Goal: Transaction & Acquisition: Purchase product/service

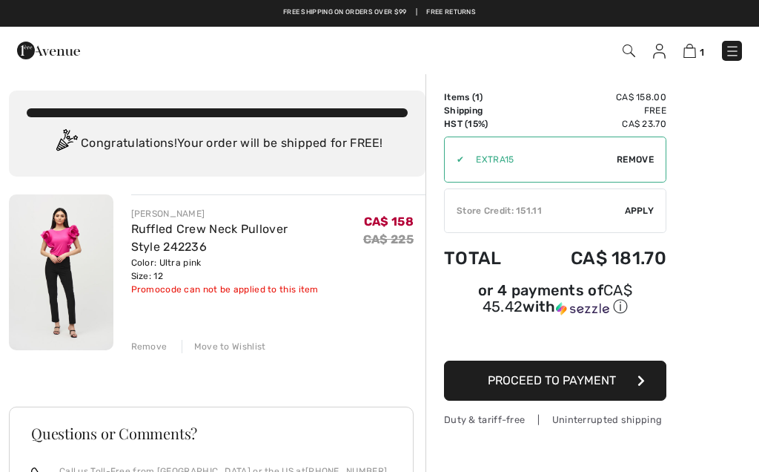
click at [148, 346] on div "Remove" at bounding box center [149, 346] width 36 height 13
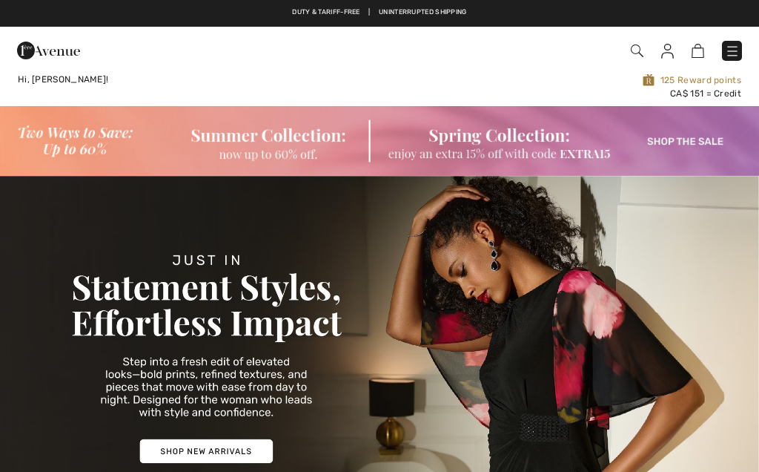
checkbox input "true"
click at [679, 135] on img at bounding box center [379, 141] width 759 height 70
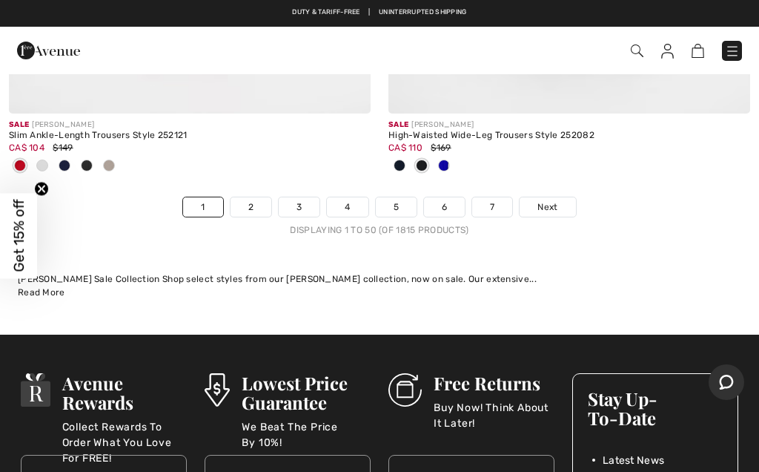
scroll to position [15920, 0]
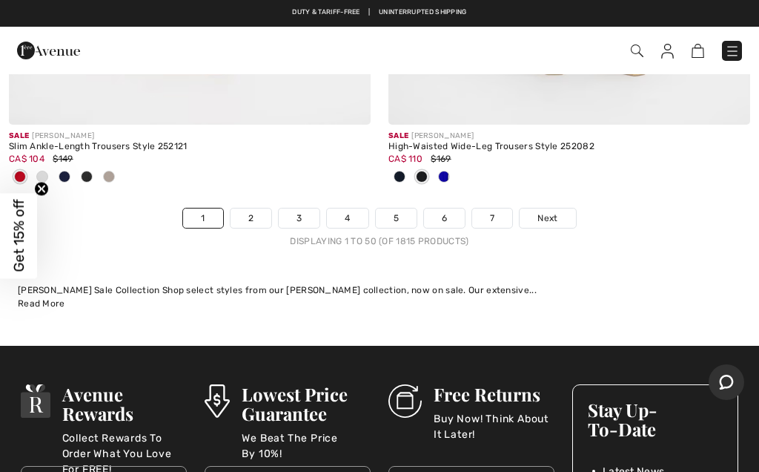
click at [498, 208] on link "7" at bounding box center [492, 217] width 40 height 19
click at [488, 208] on link "7" at bounding box center [492, 217] width 40 height 19
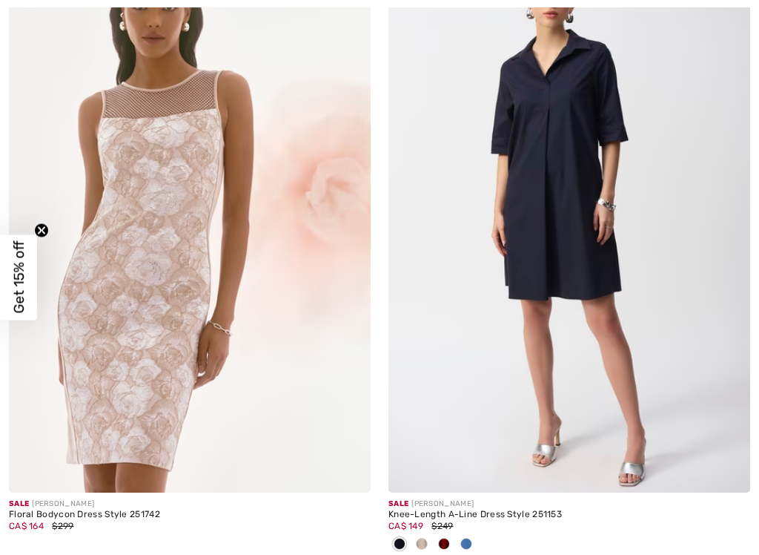
checkbox input "true"
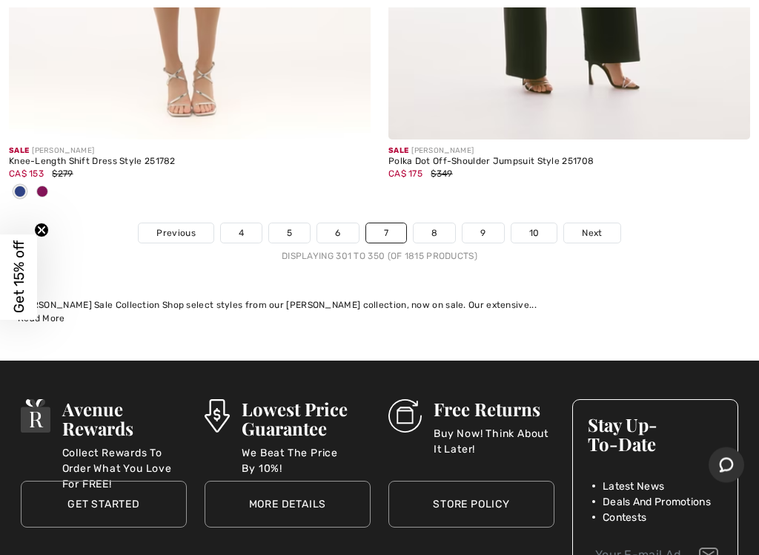
scroll to position [16198, 0]
click at [532, 223] on link "10" at bounding box center [535, 232] width 46 height 19
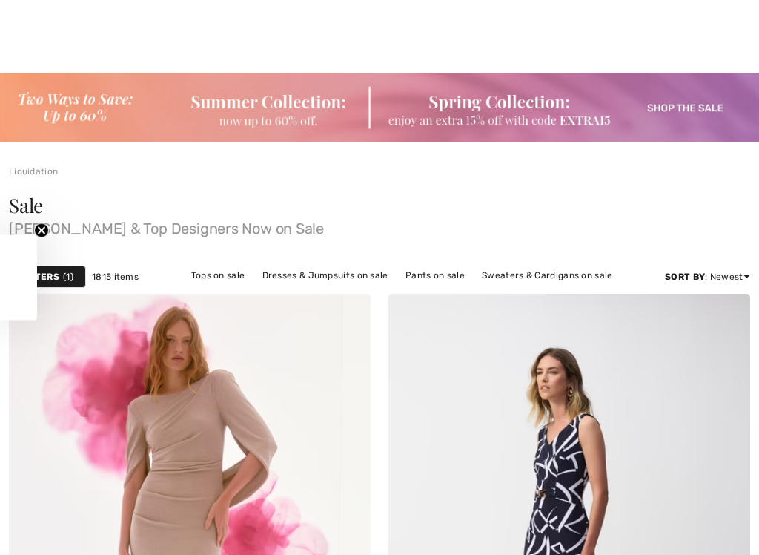
checkbox input "true"
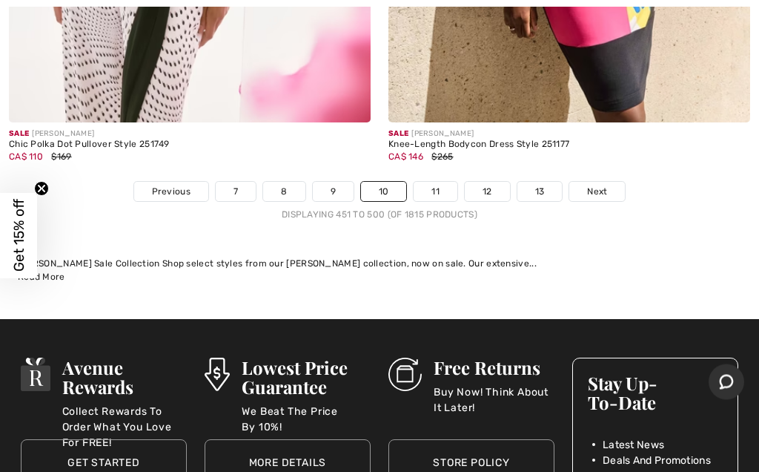
scroll to position [16124, 0]
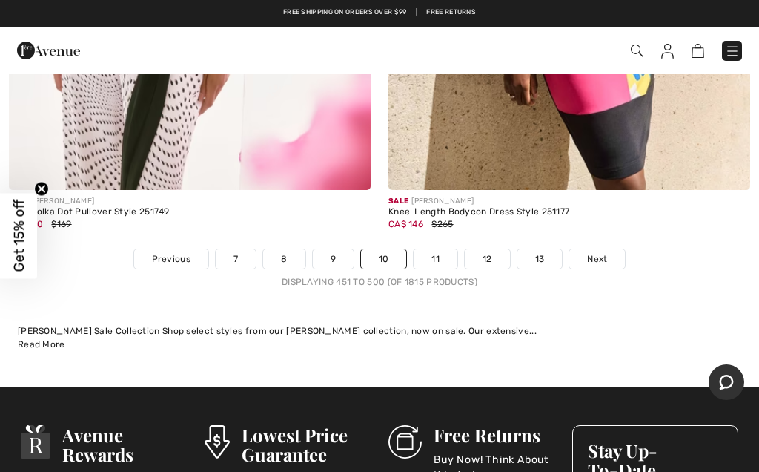
click at [489, 249] on link "12" at bounding box center [487, 258] width 45 height 19
click at [483, 249] on link "12" at bounding box center [487, 258] width 45 height 19
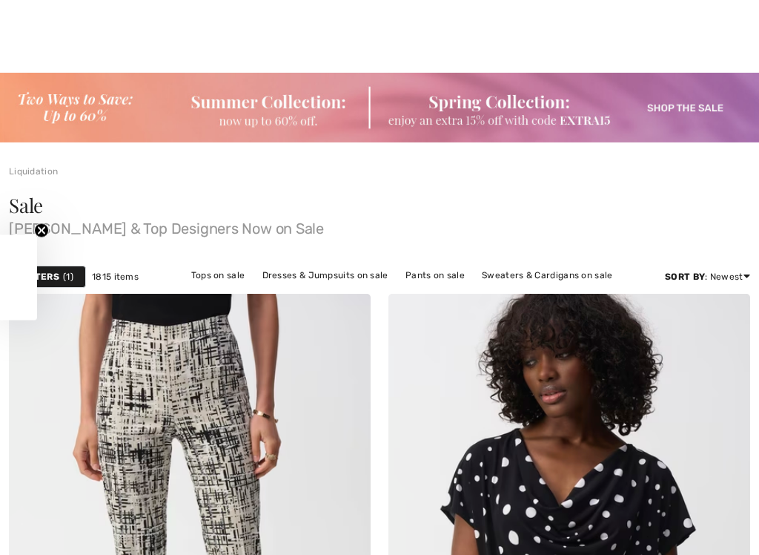
checkbox input "true"
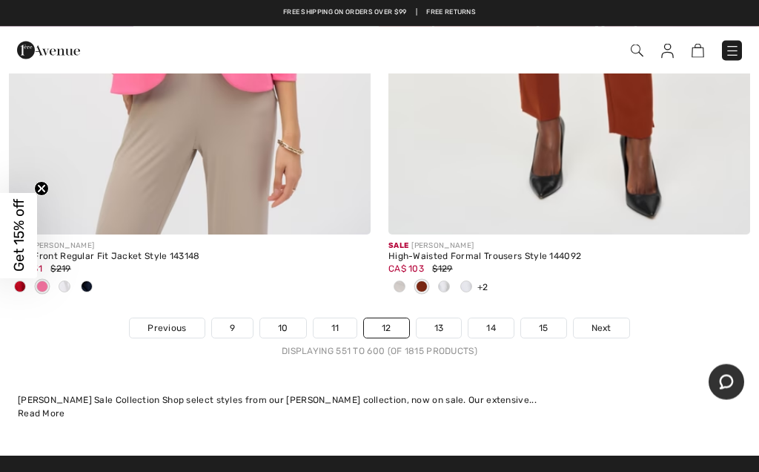
scroll to position [15639, 0]
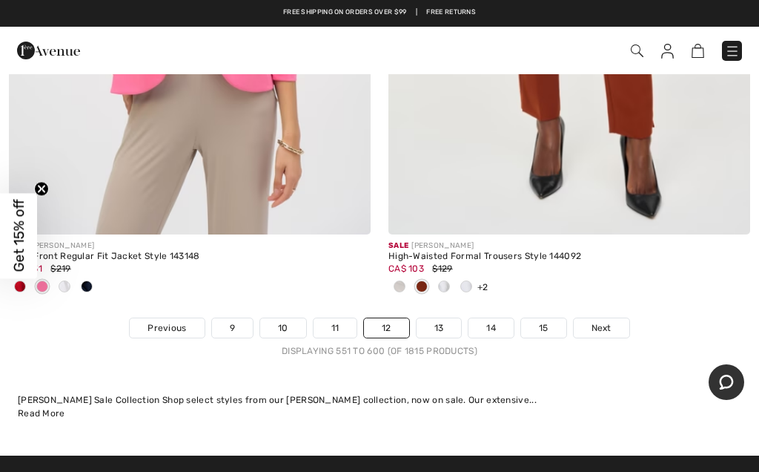
click at [223, 318] on link "9" at bounding box center [232, 327] width 41 height 19
click at [228, 318] on link "9" at bounding box center [232, 327] width 41 height 19
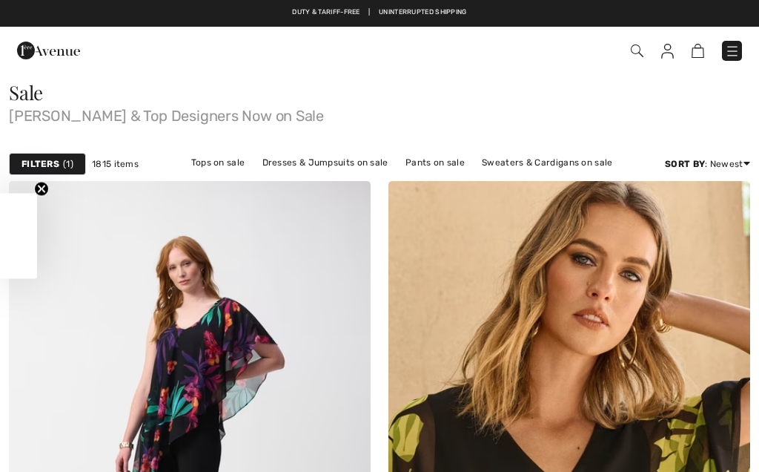
checkbox input "true"
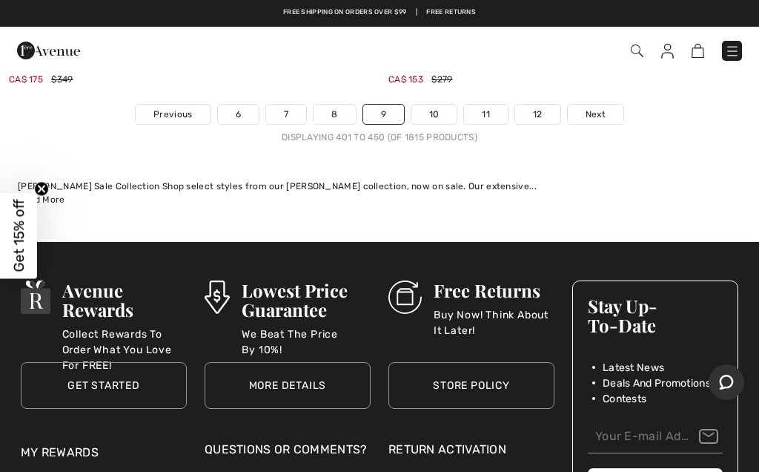
scroll to position [15974, 0]
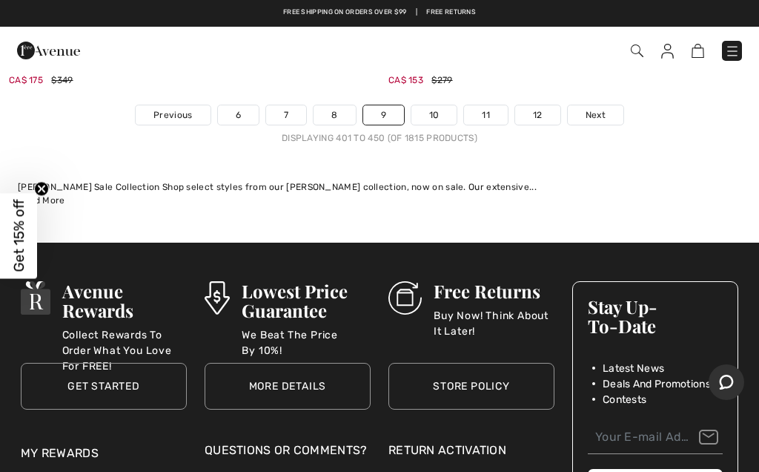
click at [334, 105] on link "8" at bounding box center [335, 114] width 42 height 19
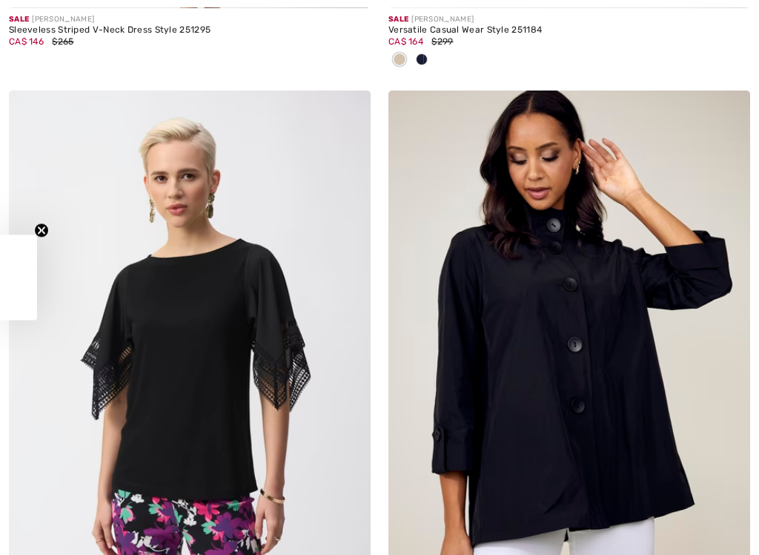
checkbox input "true"
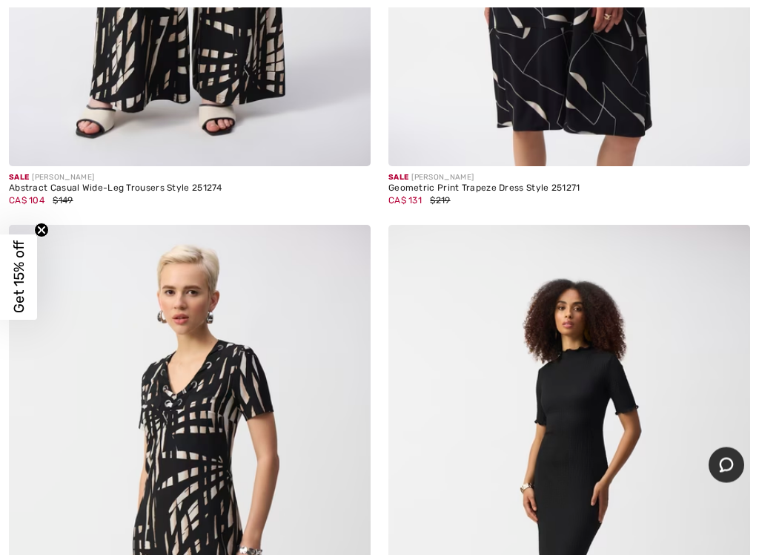
scroll to position [6976, 0]
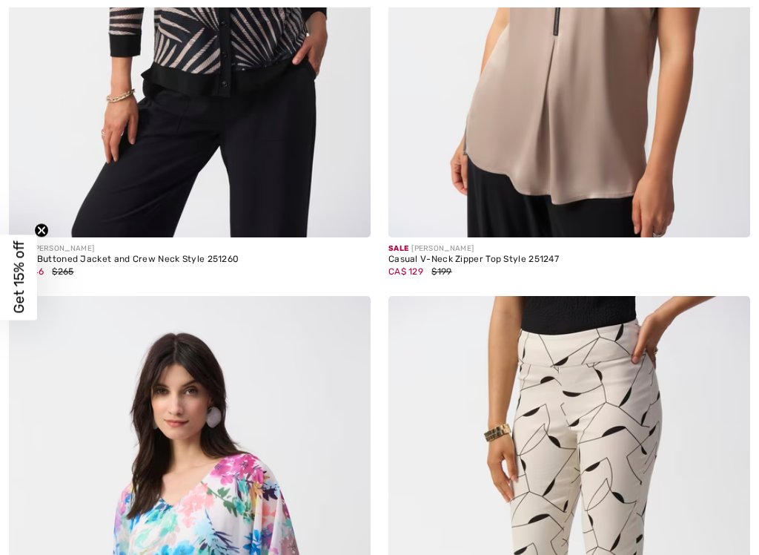
checkbox input "true"
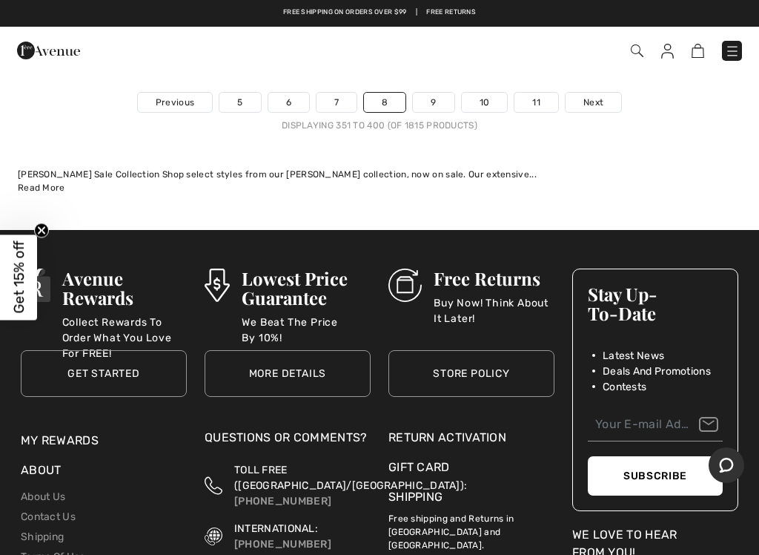
scroll to position [15938, 0]
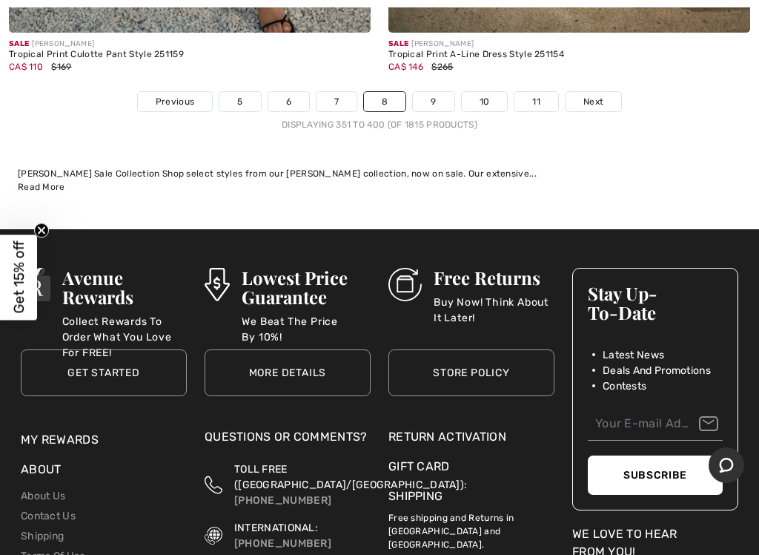
click at [330, 92] on link "7" at bounding box center [337, 101] width 40 height 19
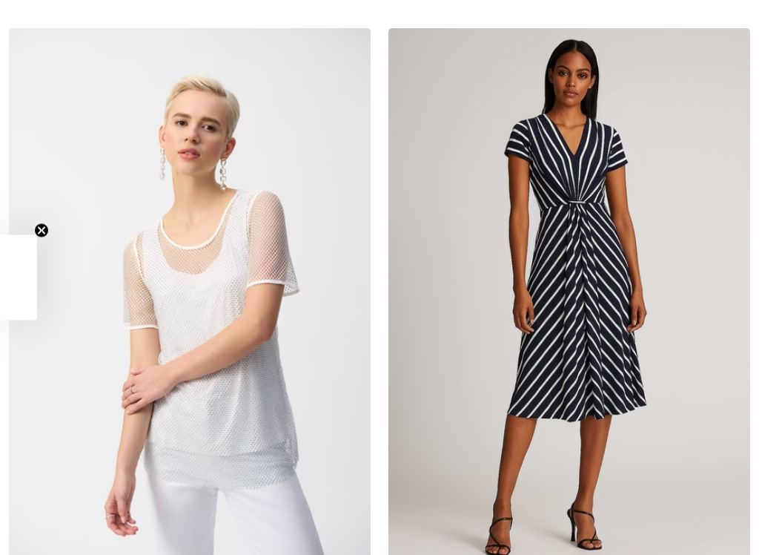
checkbox input "true"
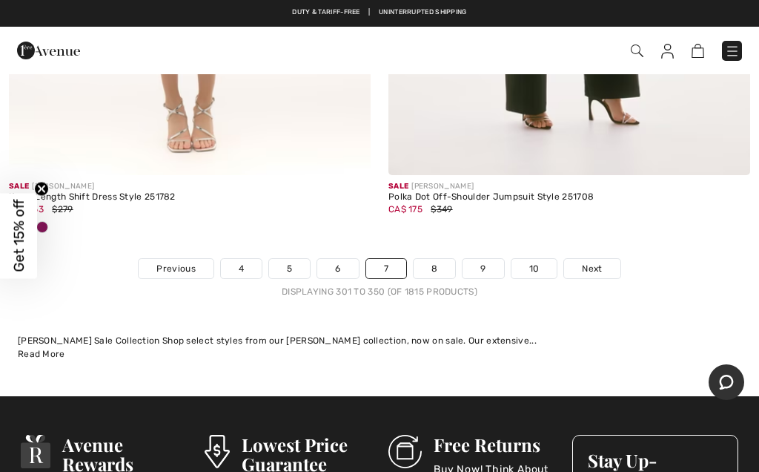
scroll to position [16161, 0]
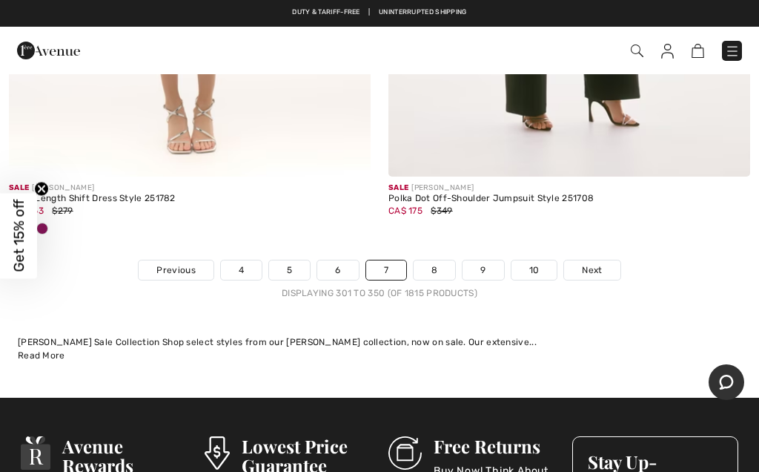
click at [336, 260] on link "6" at bounding box center [337, 269] width 41 height 19
click at [331, 262] on link "6" at bounding box center [337, 269] width 41 height 19
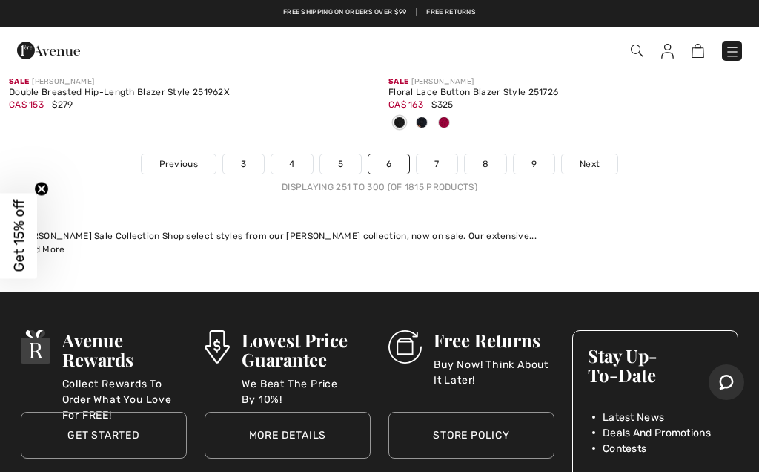
scroll to position [15972, 0]
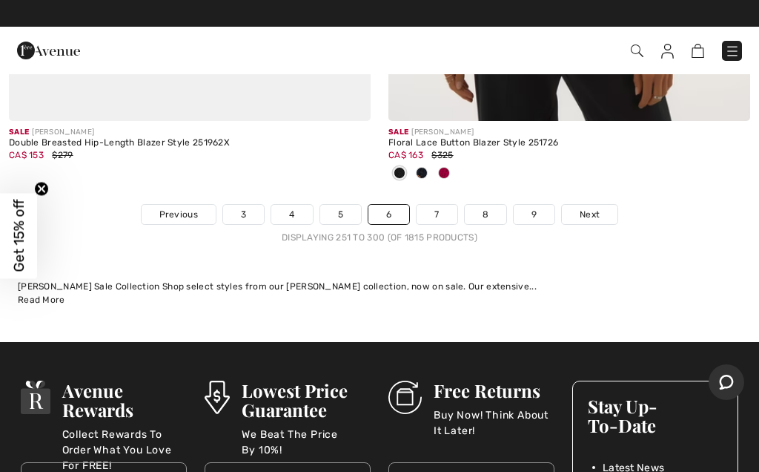
click at [337, 205] on link "5" at bounding box center [340, 214] width 41 height 19
click at [327, 205] on link "5" at bounding box center [340, 214] width 41 height 19
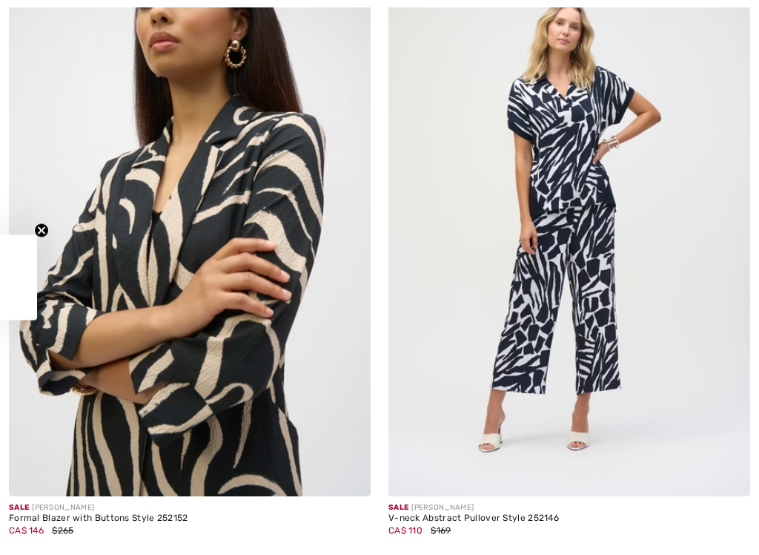
checkbox input "true"
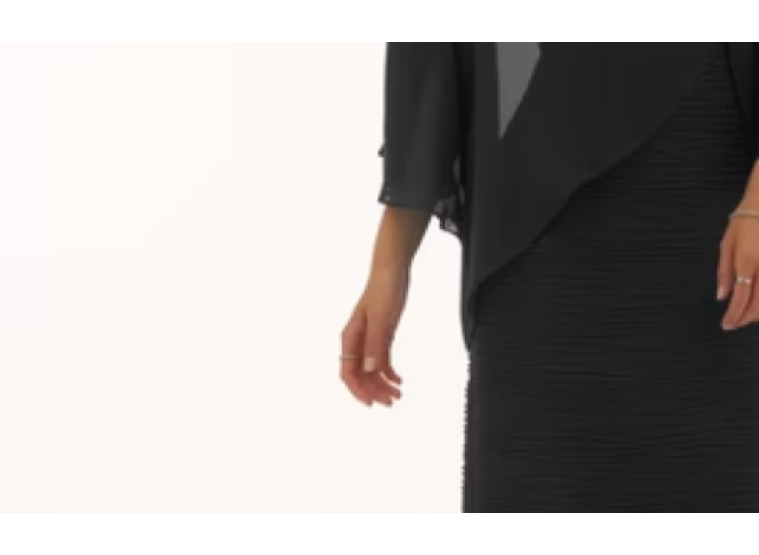
scroll to position [6663, 0]
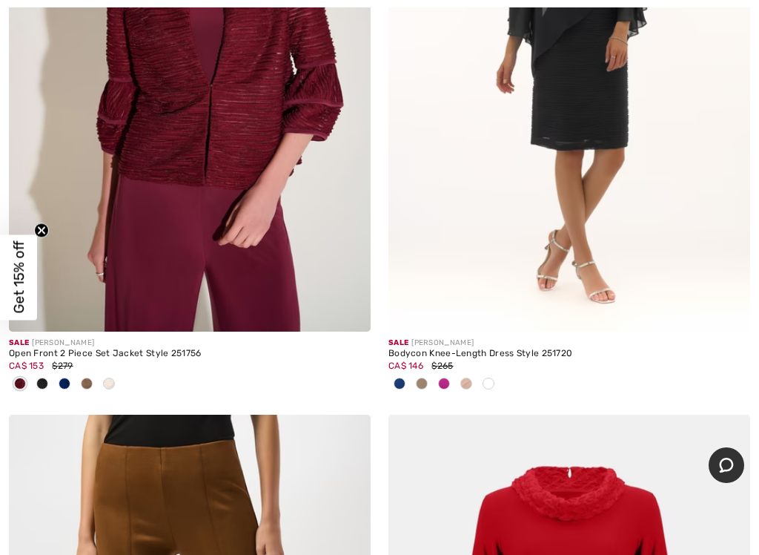
click at [575, 228] on img at bounding box center [570, 60] width 362 height 543
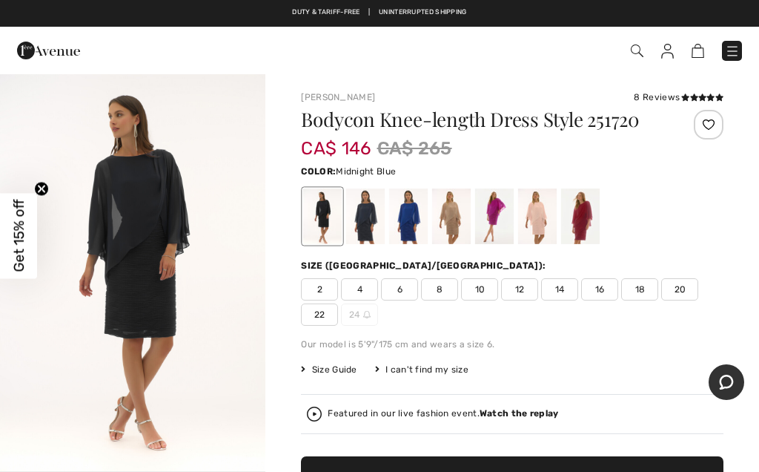
click at [366, 218] on div at bounding box center [365, 216] width 39 height 56
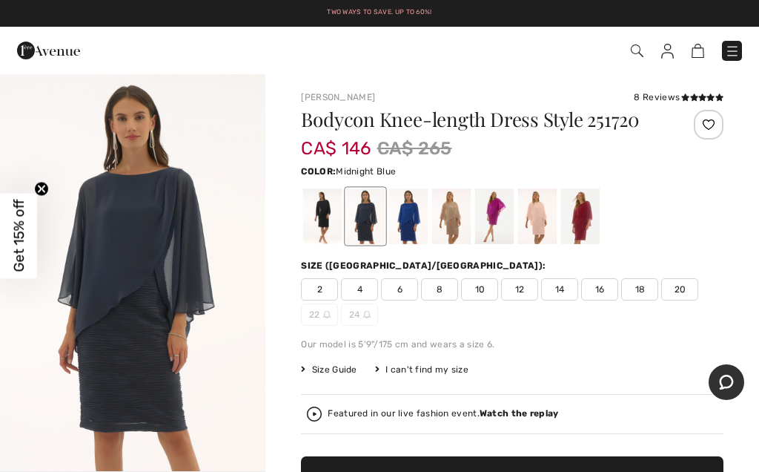
click at [372, 268] on div "Size ([GEOGRAPHIC_DATA]/[GEOGRAPHIC_DATA]):" at bounding box center [512, 265] width 423 height 13
click at [406, 212] on div at bounding box center [408, 216] width 39 height 56
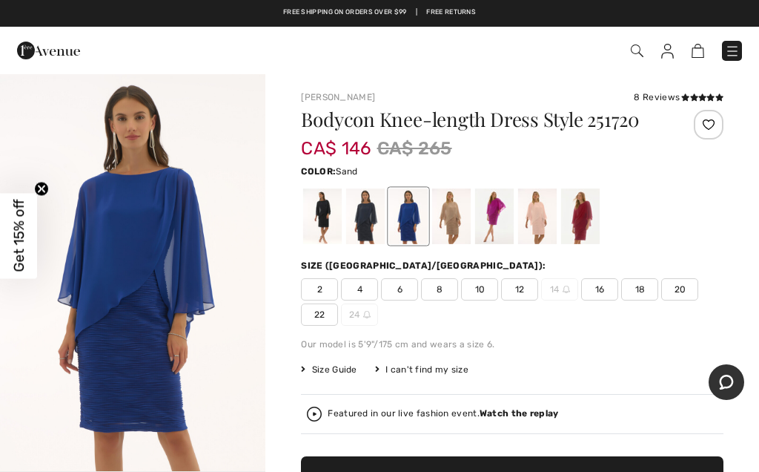
click at [449, 221] on div at bounding box center [451, 216] width 39 height 56
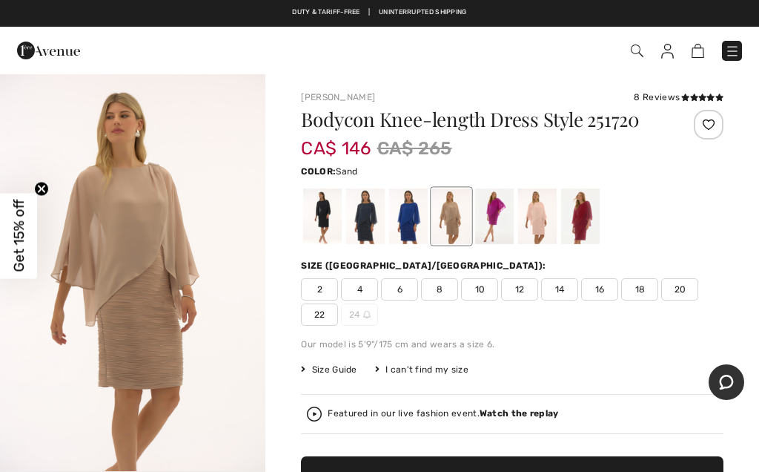
click at [115, 243] on img "1 / 3" at bounding box center [132, 272] width 265 height 398
click at [586, 225] on div at bounding box center [580, 216] width 39 height 56
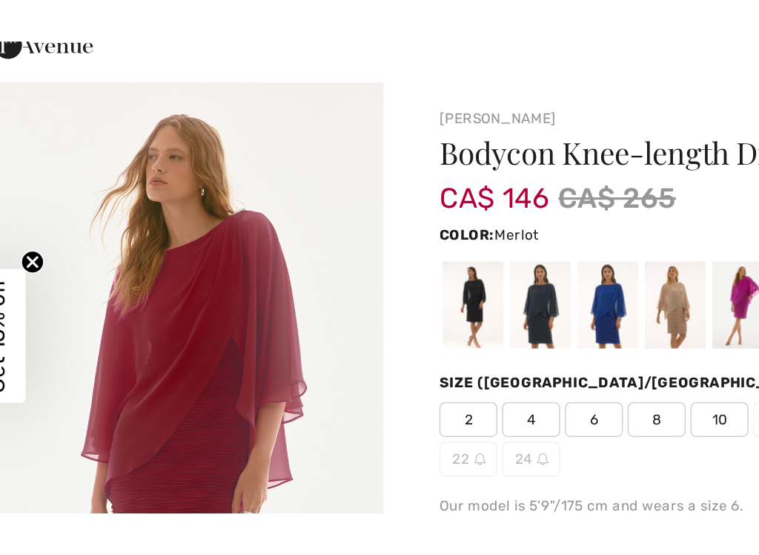
scroll to position [47, 0]
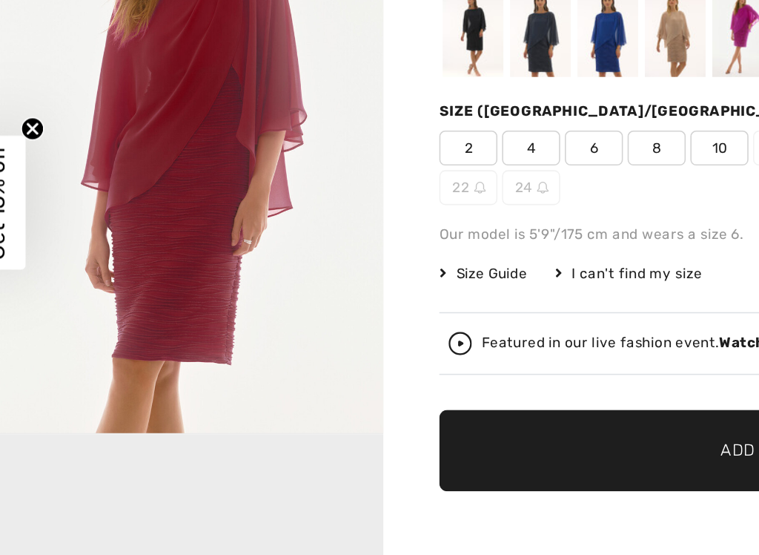
click at [475, 142] on div at bounding box center [494, 170] width 39 height 56
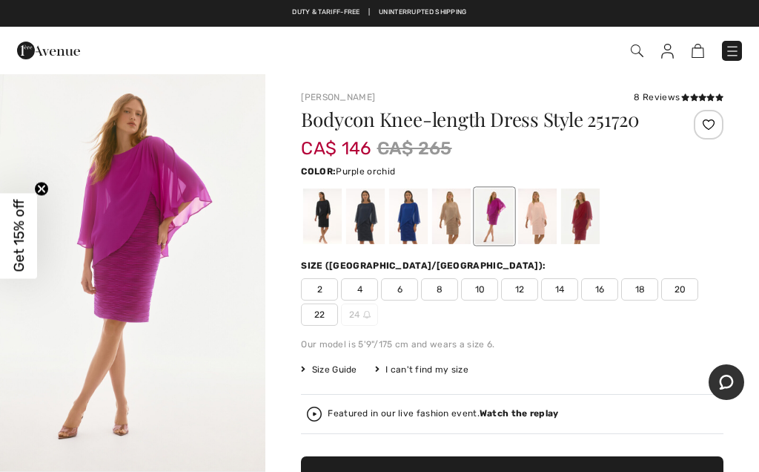
scroll to position [0, 0]
click at [521, 285] on span "12" at bounding box center [519, 289] width 37 height 22
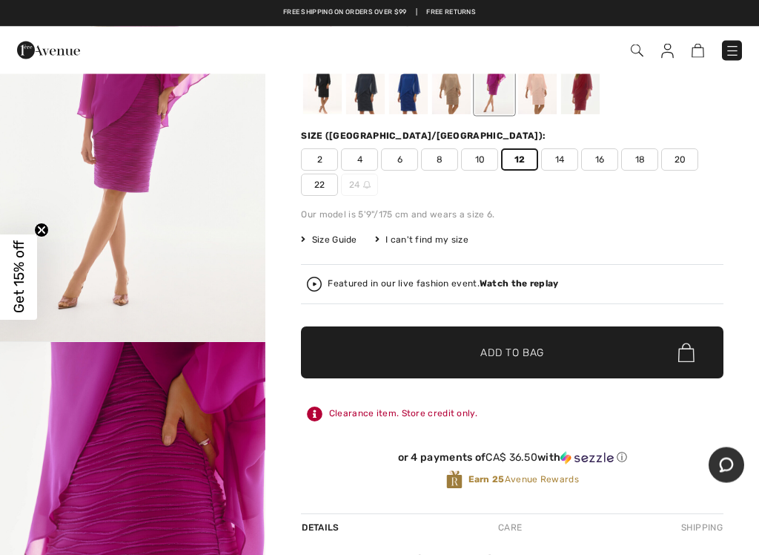
click at [488, 351] on span "Add to Bag" at bounding box center [512, 354] width 64 height 16
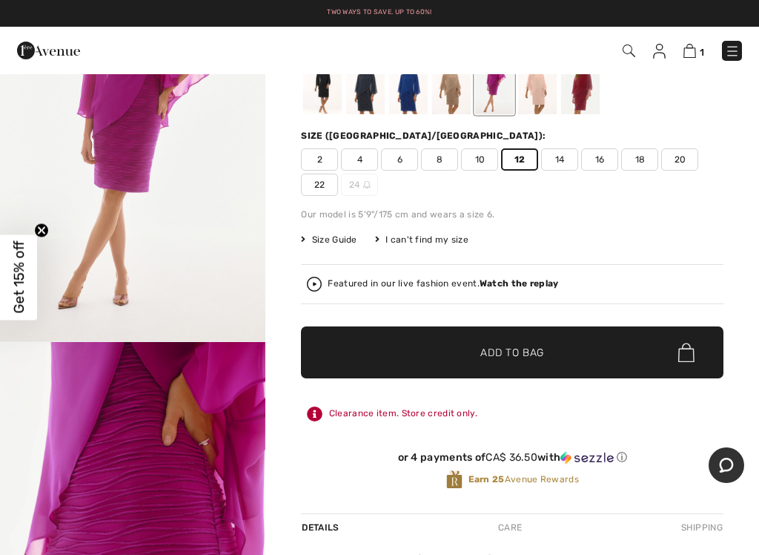
click at [694, 51] on img at bounding box center [690, 51] width 13 height 14
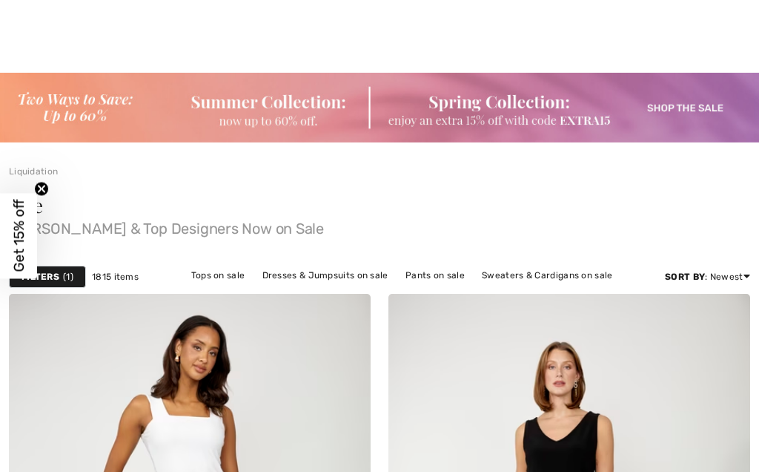
checkbox input "true"
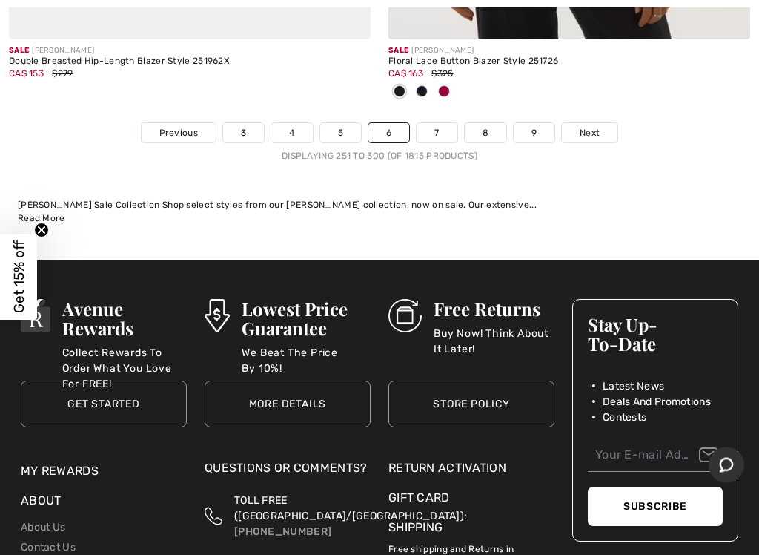
scroll to position [16054, 0]
click at [535, 123] on link "9" at bounding box center [534, 132] width 41 height 19
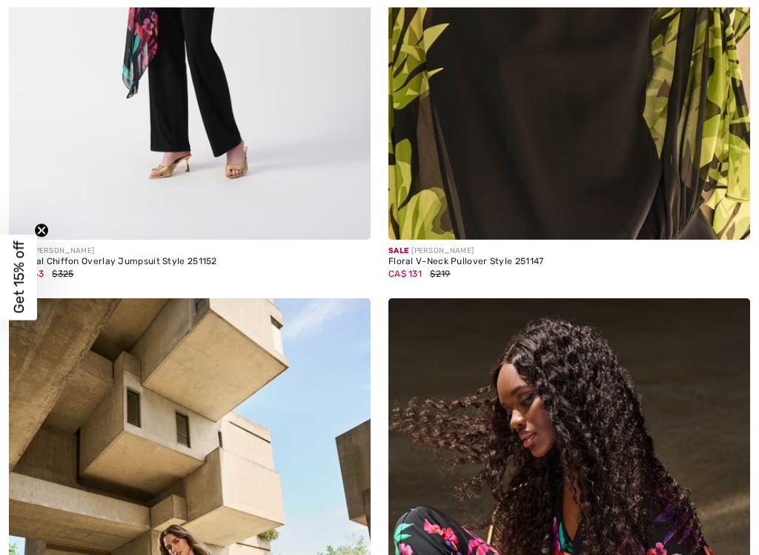
checkbox input "true"
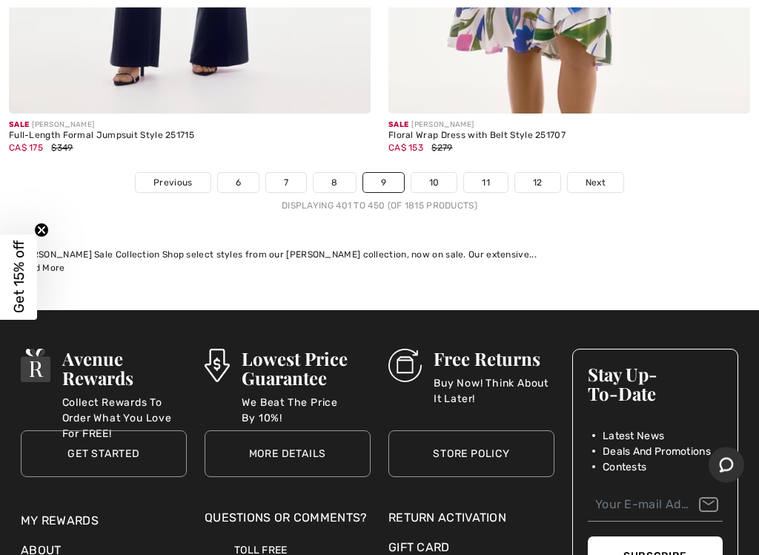
scroll to position [15906, 0]
click at [429, 173] on link "10" at bounding box center [435, 182] width 46 height 19
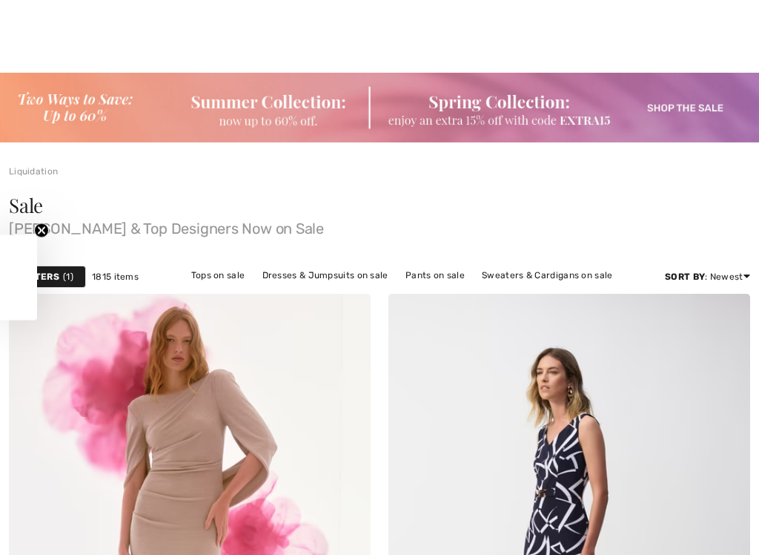
checkbox input "true"
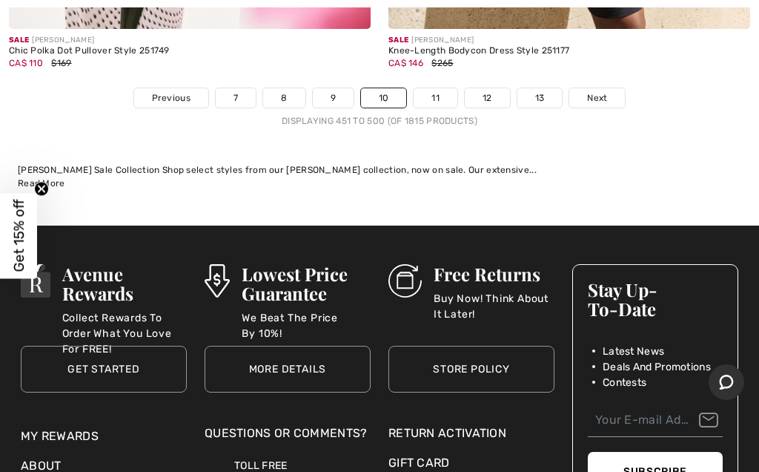
scroll to position [16284, 0]
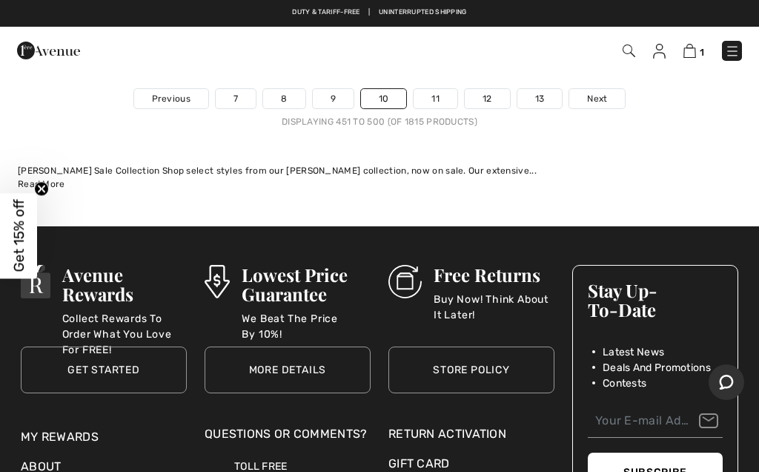
click at [440, 89] on link "11" at bounding box center [436, 98] width 44 height 19
click at [436, 89] on link "11" at bounding box center [436, 98] width 44 height 19
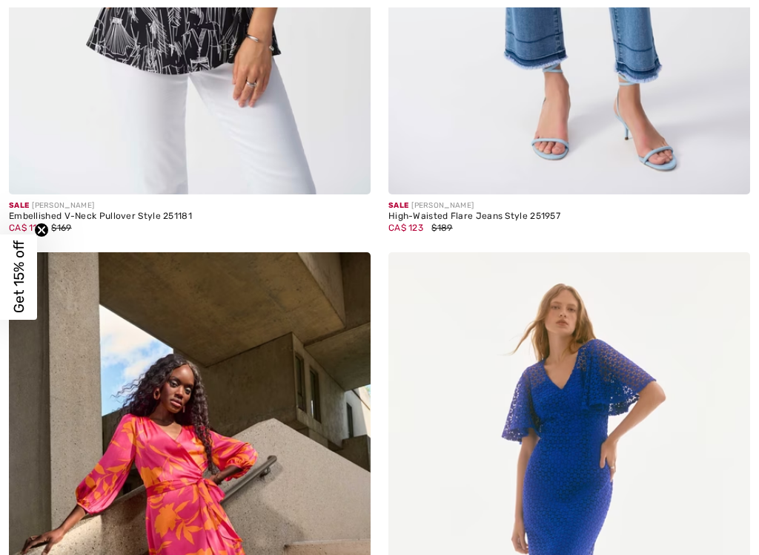
checkbox input "true"
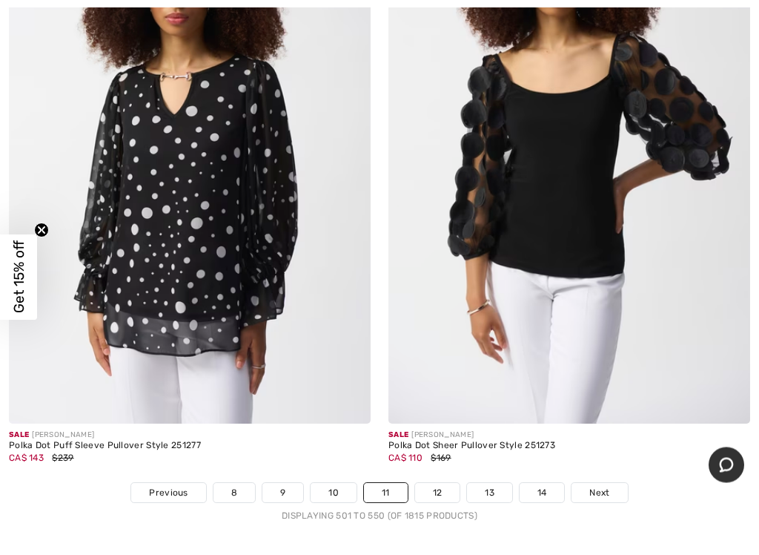
scroll to position [15475, 0]
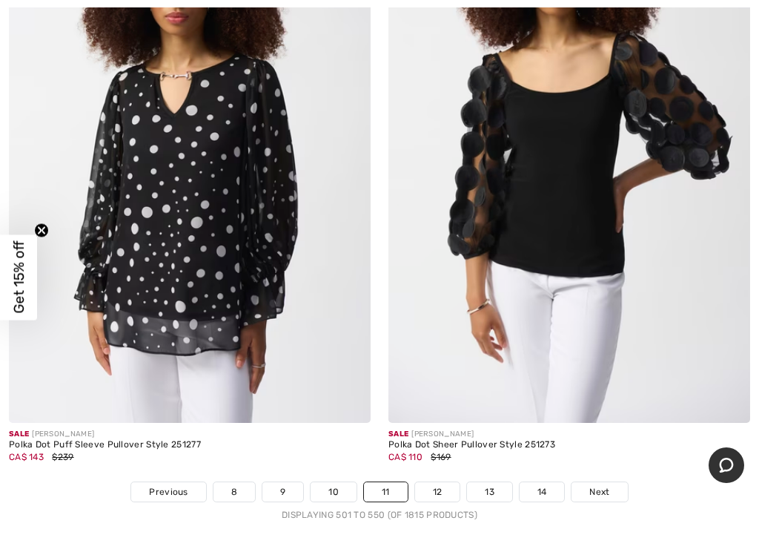
click at [526, 279] on img at bounding box center [570, 151] width 362 height 543
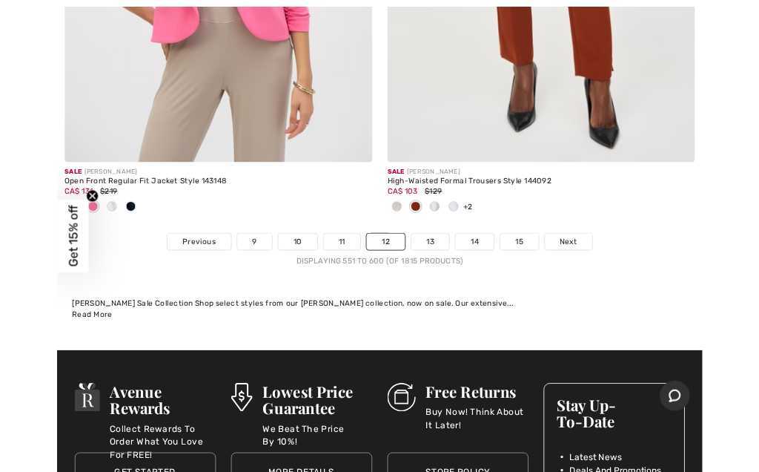
scroll to position [15883, 0]
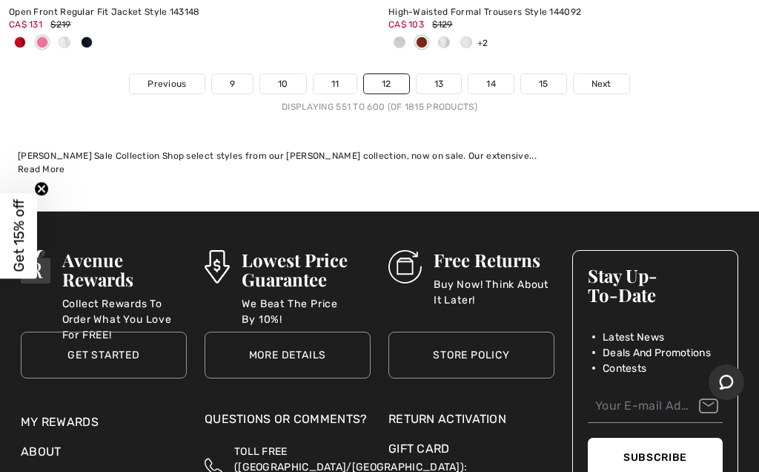
click at [443, 74] on link "13" at bounding box center [439, 83] width 45 height 19
click at [432, 74] on link "13" at bounding box center [439, 83] width 45 height 19
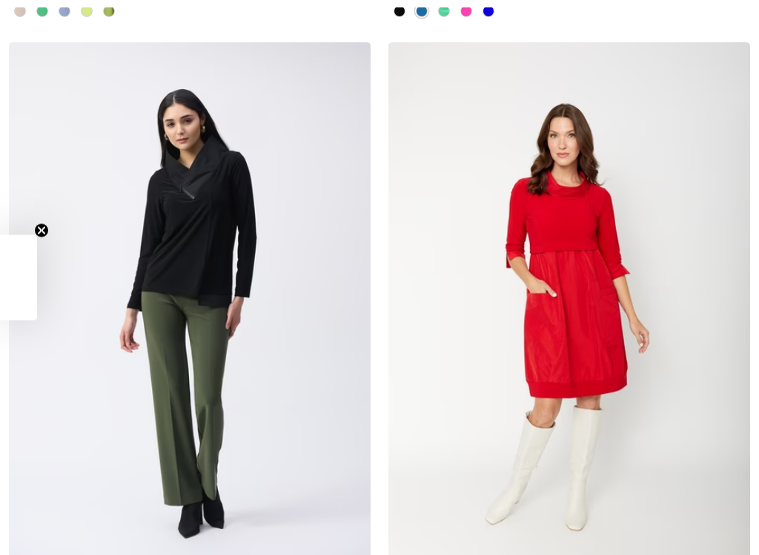
checkbox input "true"
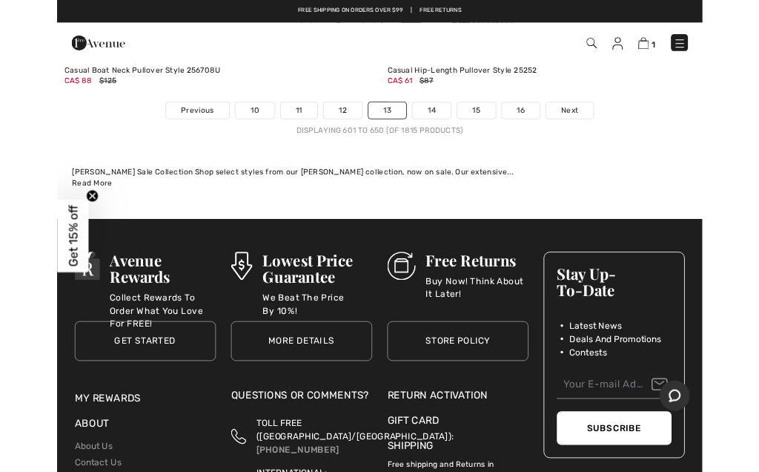
scroll to position [15727, 0]
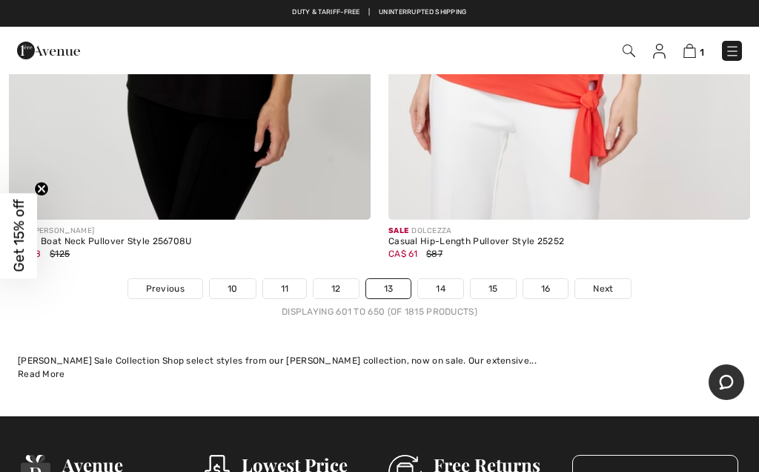
click at [434, 279] on link "14" at bounding box center [440, 288] width 45 height 19
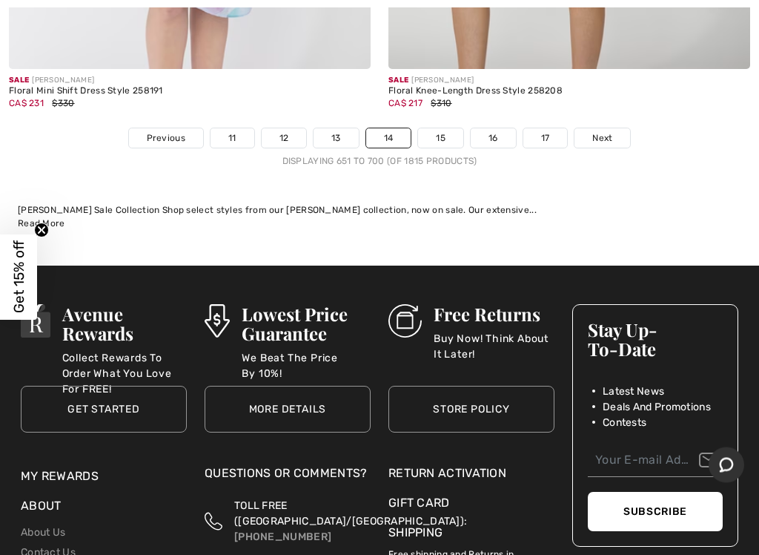
scroll to position [15731, 0]
click at [434, 128] on link "15" at bounding box center [440, 137] width 45 height 19
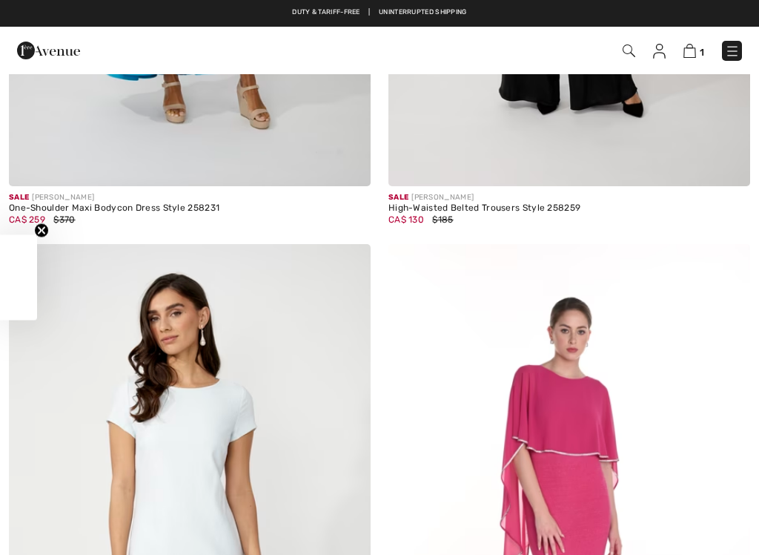
checkbox input "true"
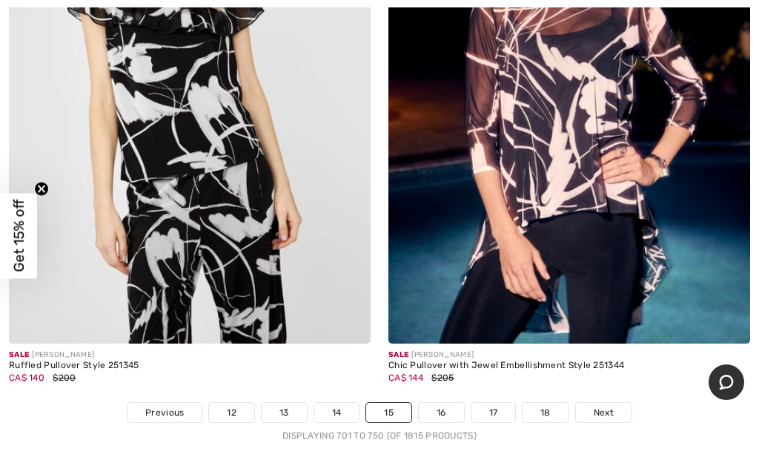
scroll to position [15690, 0]
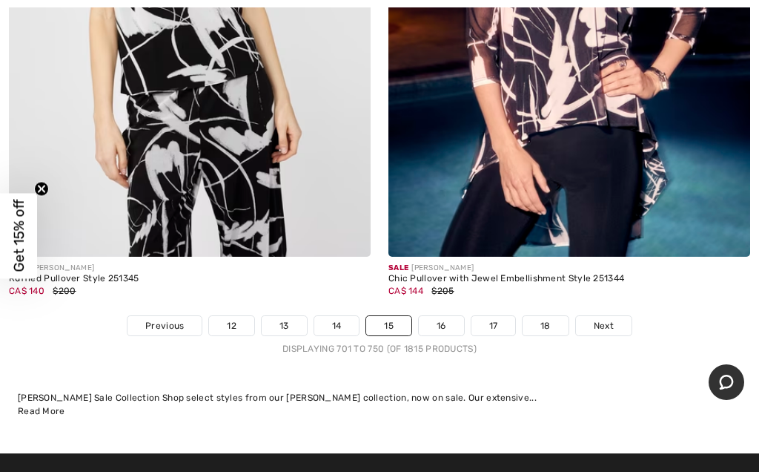
click at [436, 316] on link "16" at bounding box center [441, 325] width 45 height 19
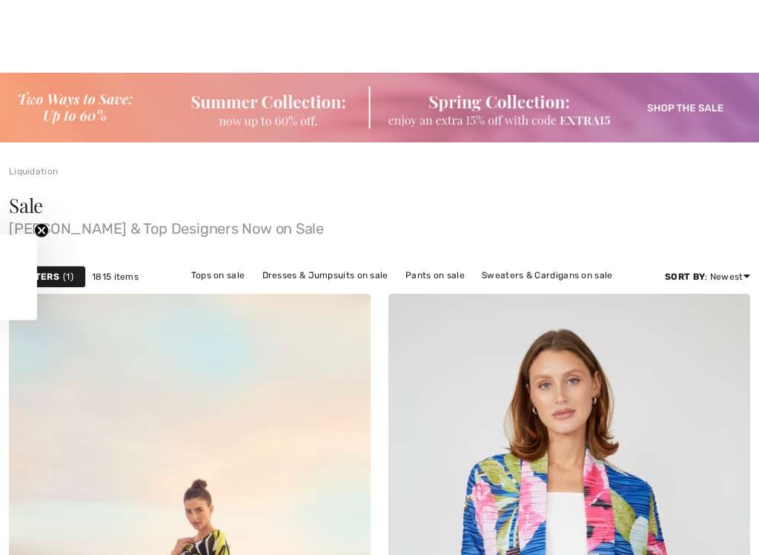
scroll to position [1029, 0]
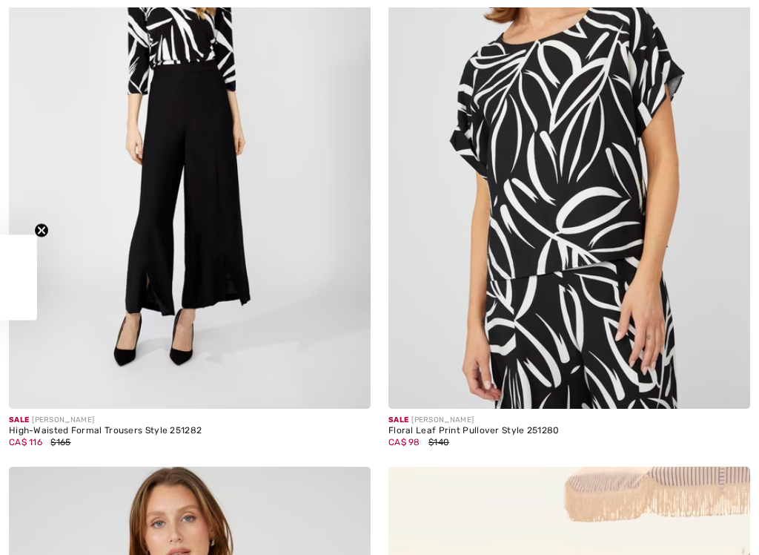
checkbox input "true"
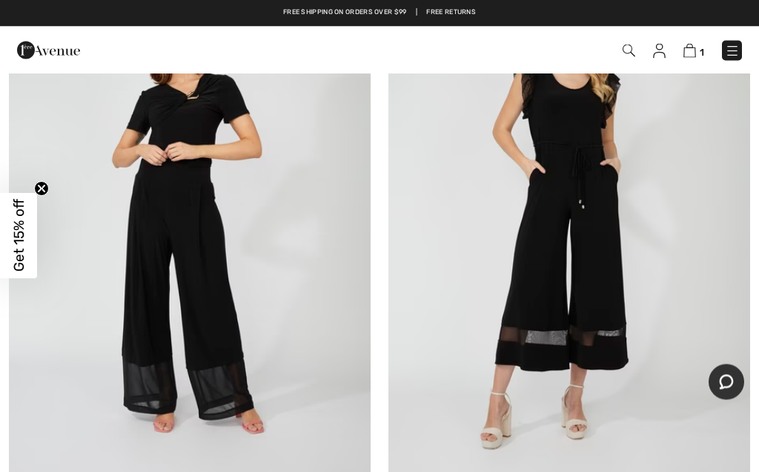
scroll to position [6503, 0]
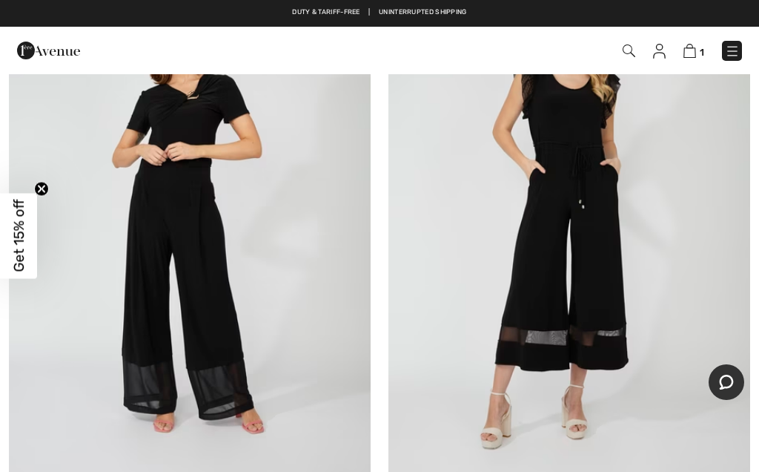
click at [689, 53] on img at bounding box center [690, 51] width 13 height 14
click at [695, 49] on img at bounding box center [690, 51] width 13 height 14
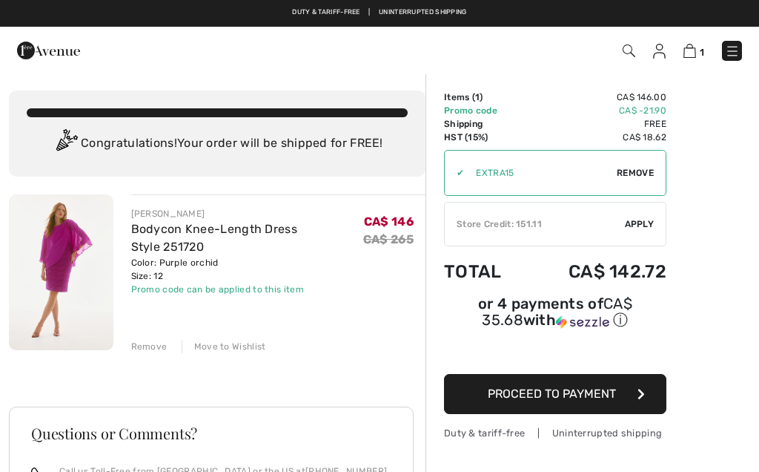
click at [552, 391] on span "Proceed to Payment" at bounding box center [552, 393] width 128 height 14
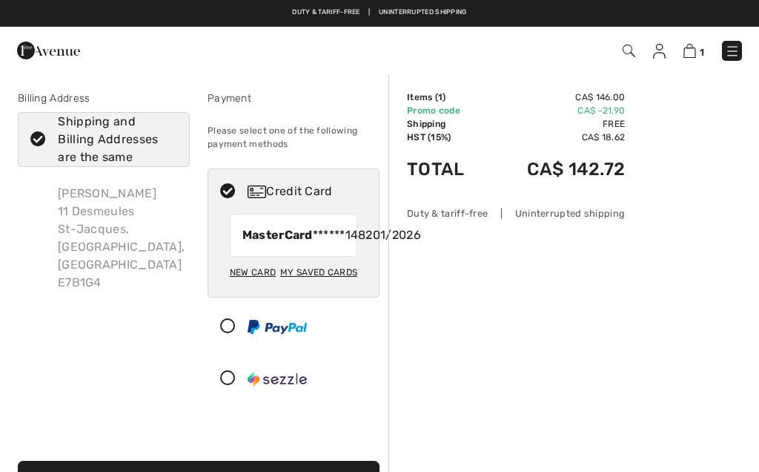
checkbox input "true"
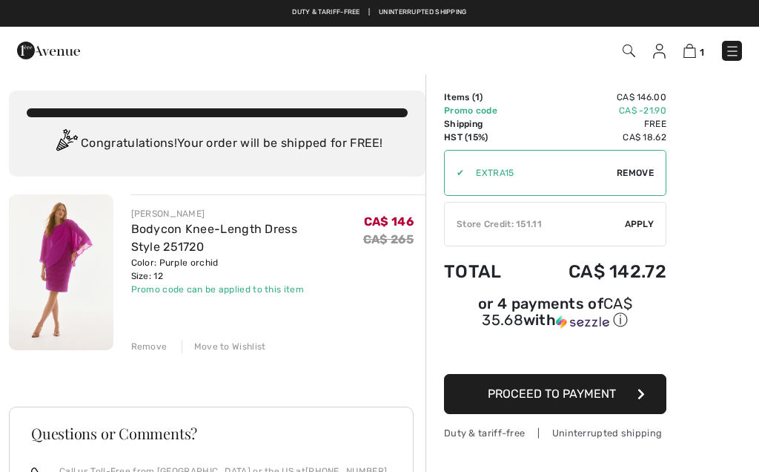
click at [514, 220] on div "Store Credit: 151.11" at bounding box center [535, 223] width 180 height 13
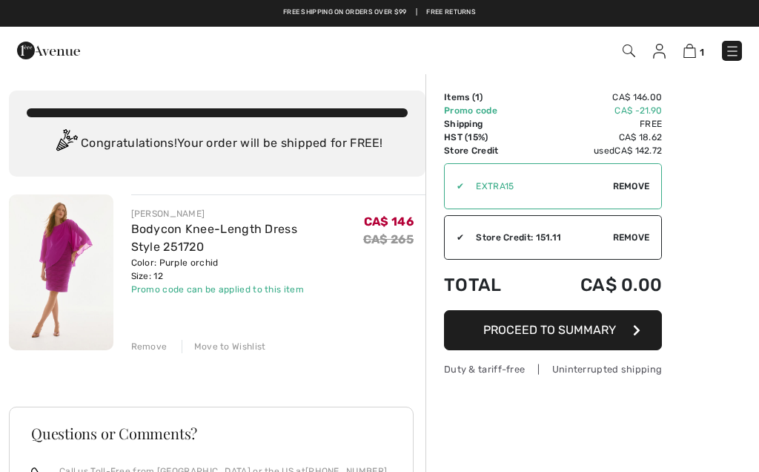
click at [557, 334] on span "Proceed to Summary" at bounding box center [549, 330] width 133 height 14
click at [632, 332] on button "Proceed to Summary" at bounding box center [553, 330] width 218 height 40
click at [552, 328] on span "Proceed to Summary" at bounding box center [549, 330] width 133 height 14
click at [652, 330] on button "Proceed to Summary" at bounding box center [553, 330] width 218 height 40
click at [483, 323] on span "Proceed to Summary" at bounding box center [549, 330] width 133 height 14
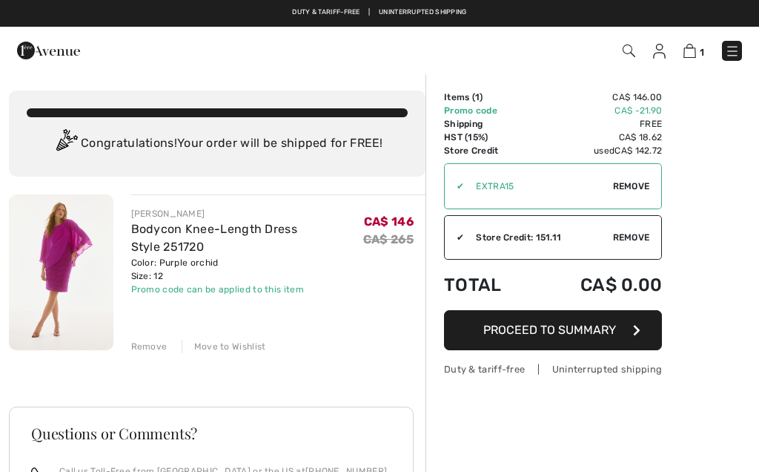
click at [619, 335] on button "Proceed to Summary" at bounding box center [553, 330] width 218 height 40
click at [687, 48] on img at bounding box center [690, 51] width 13 height 14
click at [696, 50] on img at bounding box center [690, 51] width 13 height 14
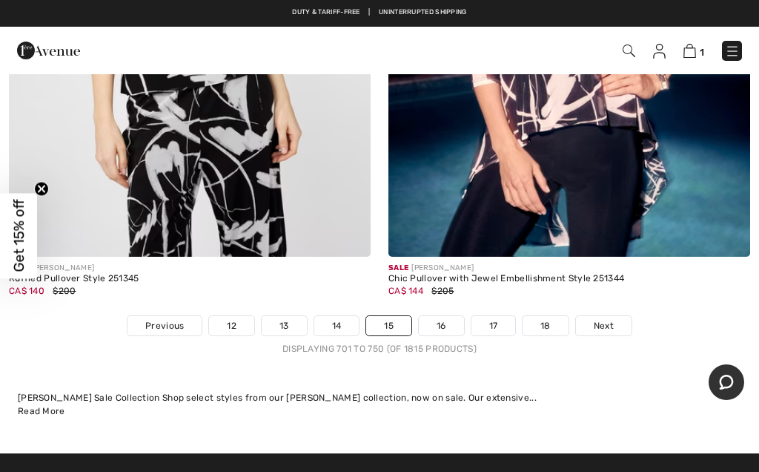
scroll to position [15690, 0]
click at [693, 50] on img at bounding box center [690, 51] width 13 height 14
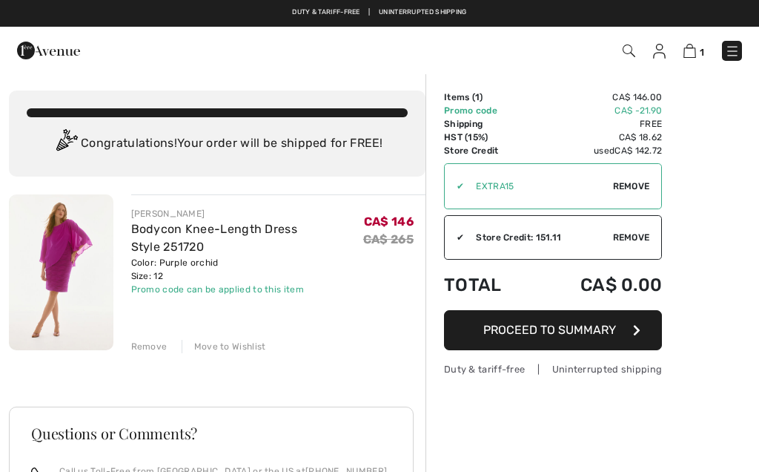
click at [632, 324] on button "Proceed to Summary" at bounding box center [553, 330] width 218 height 40
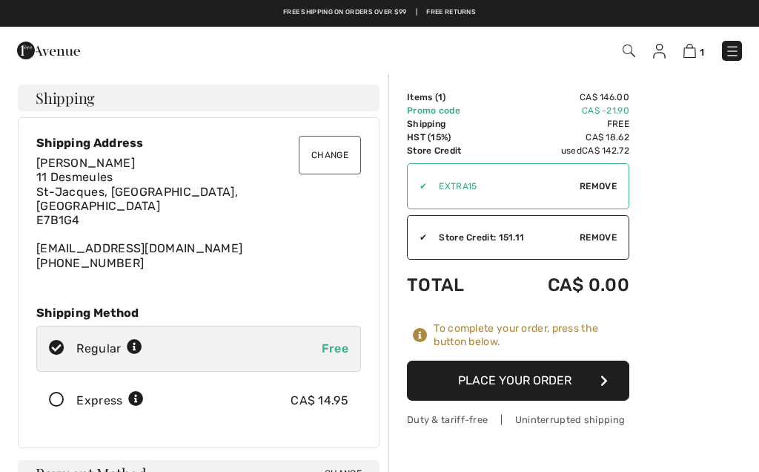
click at [582, 380] on button "Place Your Order" at bounding box center [518, 380] width 222 height 40
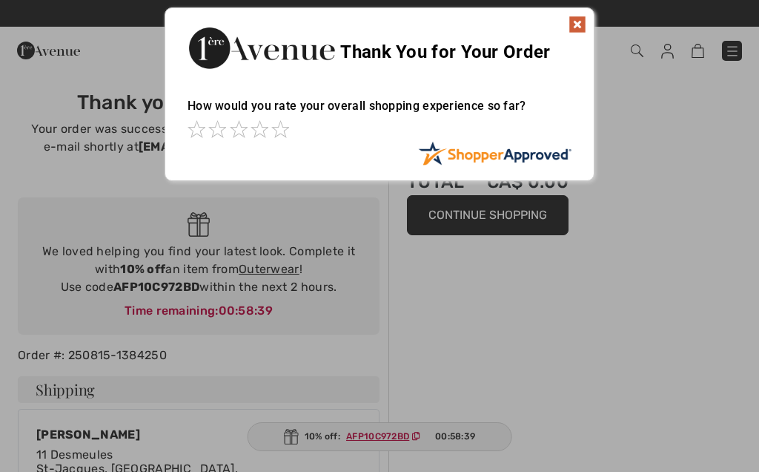
click at [582, 27] on img at bounding box center [578, 25] width 18 height 18
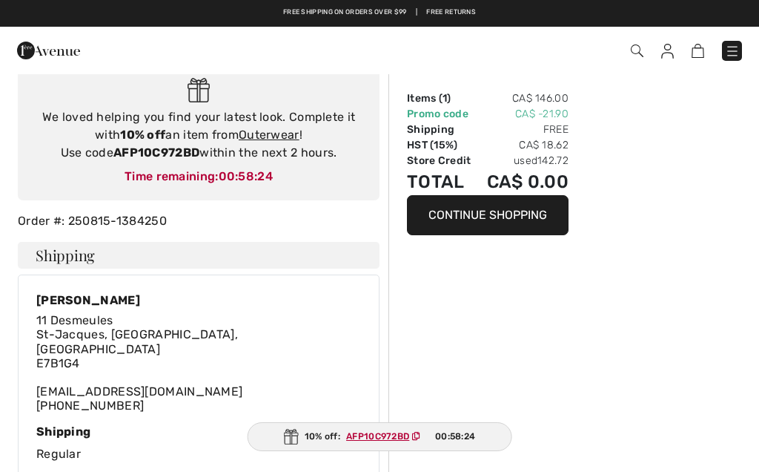
scroll to position [133, 0]
